Goal: Complete application form

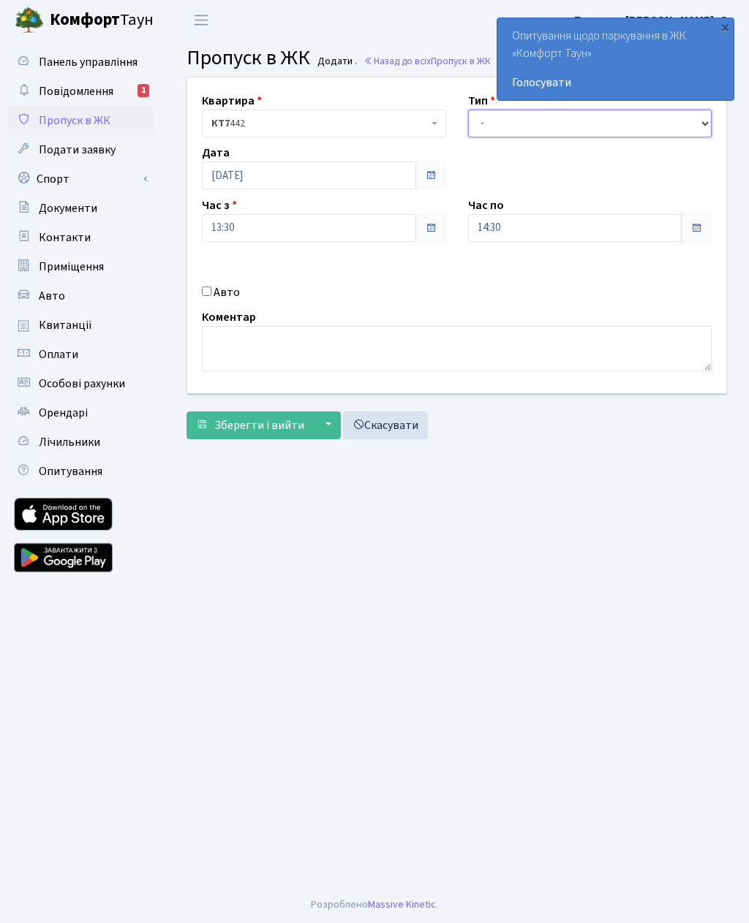
click at [635, 126] on select "- Доставка Таксі Гості Сервіс" at bounding box center [590, 124] width 244 height 28
select select "3"
click at [598, 231] on input "14:30" at bounding box center [575, 228] width 214 height 28
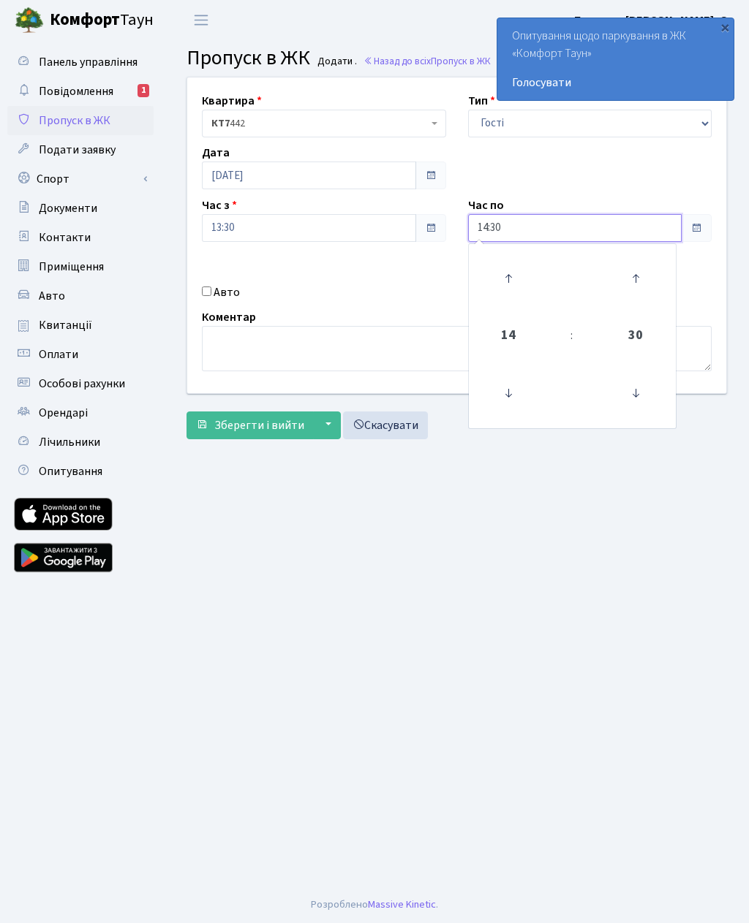
click at [508, 284] on icon at bounding box center [507, 278] width 39 height 39
click at [518, 269] on icon at bounding box center [507, 278] width 39 height 39
click at [517, 279] on icon at bounding box center [507, 278] width 39 height 39
click at [515, 284] on icon at bounding box center [507, 278] width 39 height 39
click at [517, 284] on icon at bounding box center [507, 278] width 39 height 39
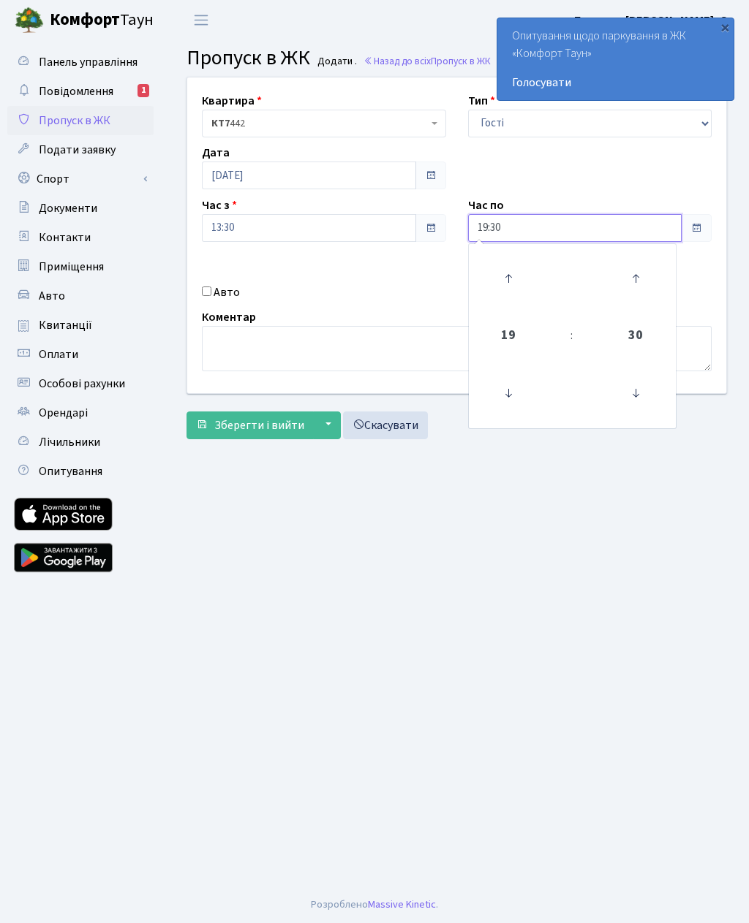
click at [524, 278] on icon at bounding box center [507, 278] width 39 height 39
click at [527, 279] on icon at bounding box center [507, 278] width 39 height 39
type input "21:30"
click at [203, 292] on input "Авто" at bounding box center [207, 292] width 10 height 10
checkbox input "true"
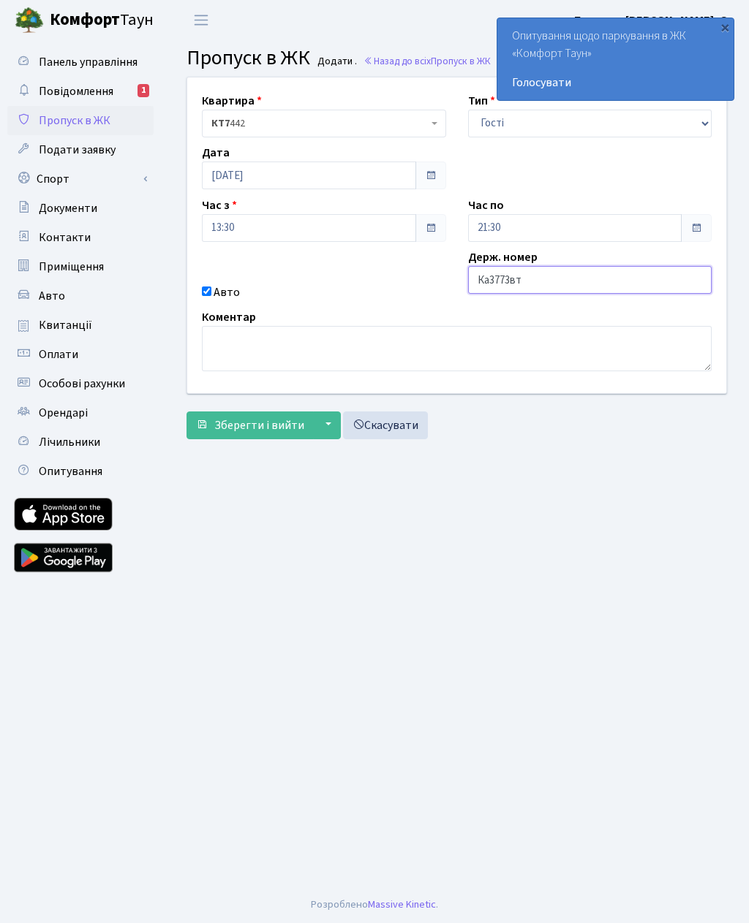
type input "Ка3773вт"
click at [250, 426] on span "Зберегти і вийти" at bounding box center [259, 425] width 90 height 16
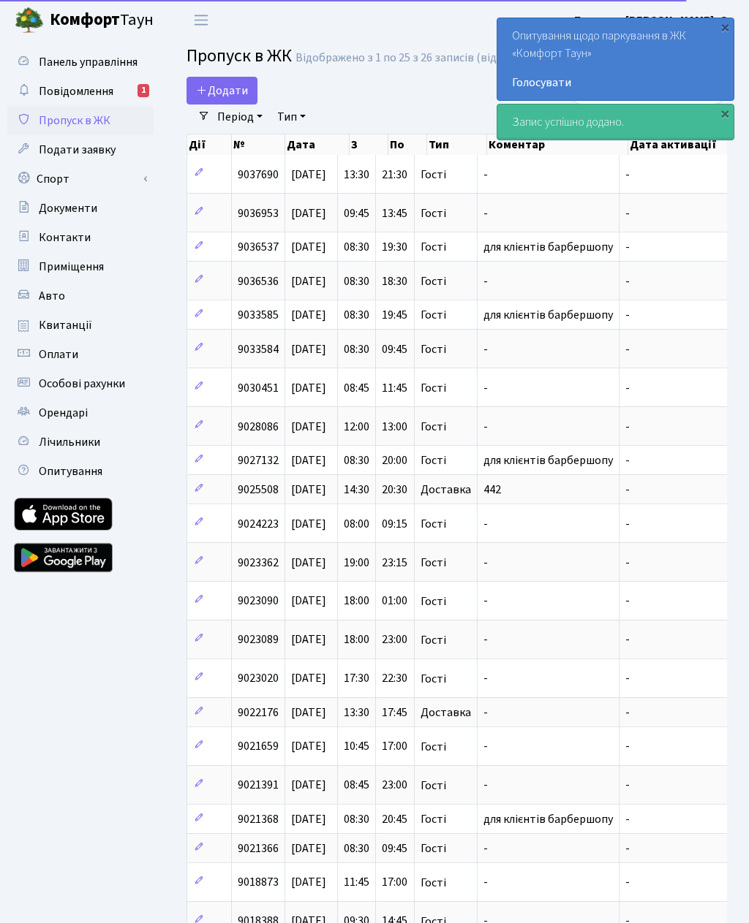
select select "25"
